Goal: Find contact information: Find contact information

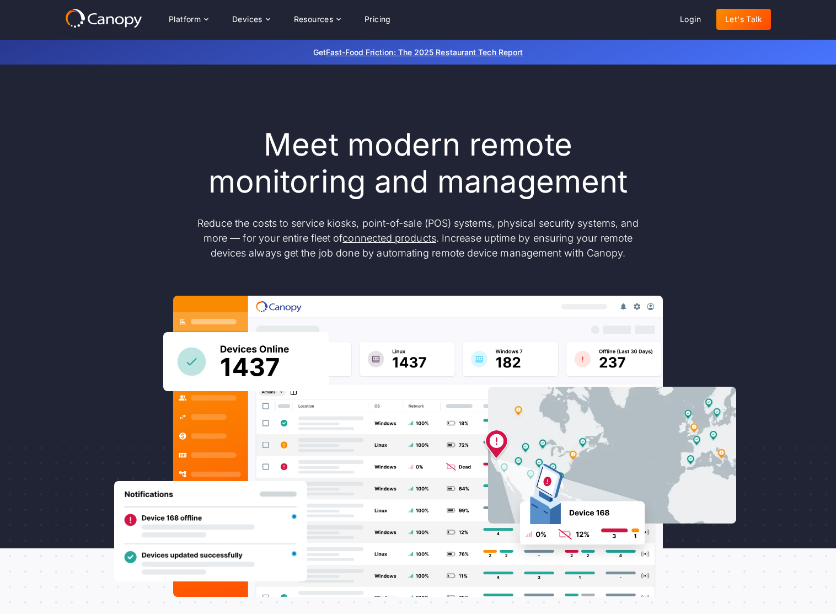
click at [737, 23] on link "Let's Talk" at bounding box center [744, 19] width 55 height 21
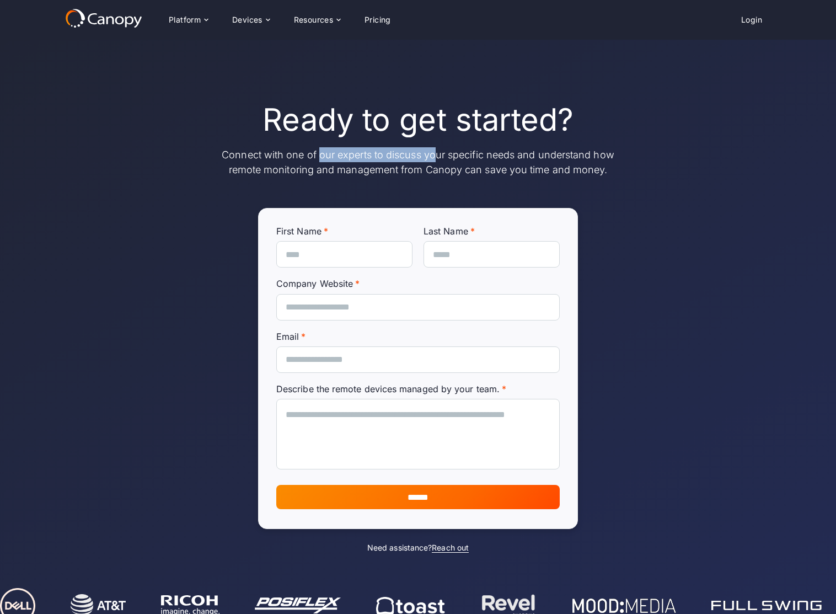
drag, startPoint x: 318, startPoint y: 160, endPoint x: 433, endPoint y: 155, distance: 114.9
click at [433, 155] on p "Connect with one of our experts to discuss your specific needs and understand h…" at bounding box center [418, 162] width 397 height 30
click at [504, 168] on p "Connect with one of our experts to discuss your specific needs and understand h…" at bounding box center [418, 162] width 397 height 30
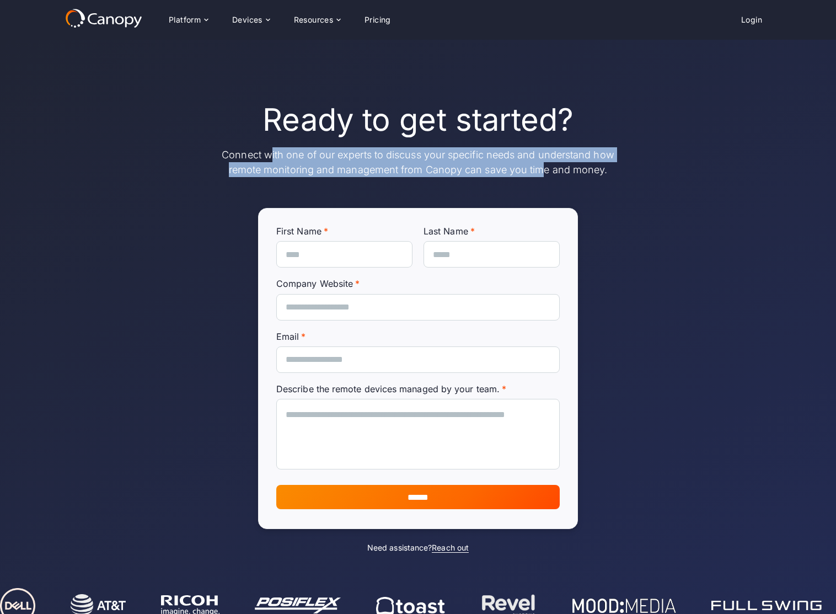
drag, startPoint x: 271, startPoint y: 151, endPoint x: 540, endPoint y: 168, distance: 269.2
click at [540, 168] on p "Connect with one of our experts to discuss your specific needs and understand h…" at bounding box center [418, 162] width 397 height 30
